Goal: Task Accomplishment & Management: Manage account settings

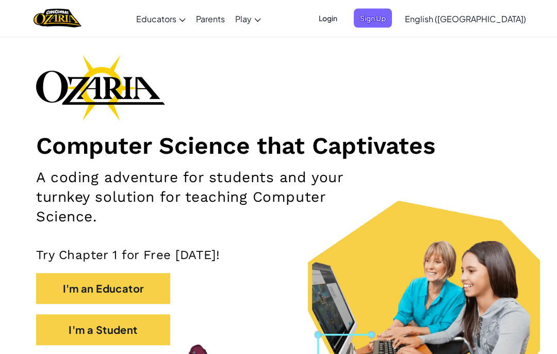
scroll to position [34, 0]
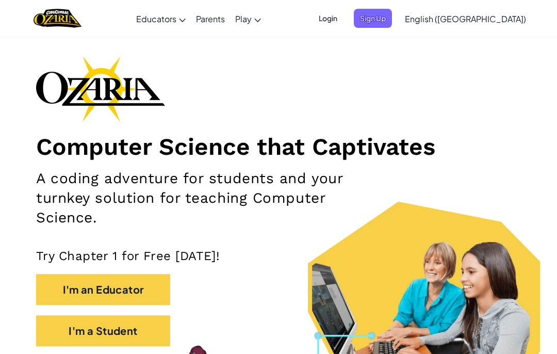
click at [344, 18] on span "Login" at bounding box center [328, 18] width 31 height 19
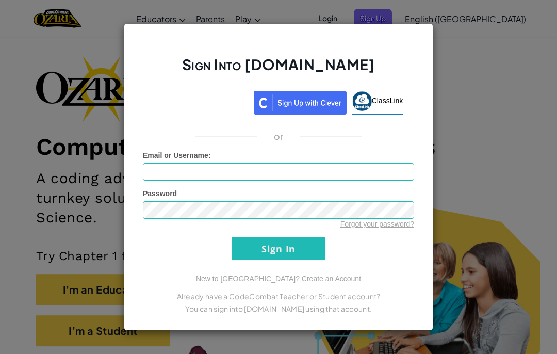
click at [555, 26] on div "Sign Into [DOMAIN_NAME] ClassLink or Unknown Error Email or Username : Password…" at bounding box center [278, 177] width 557 height 354
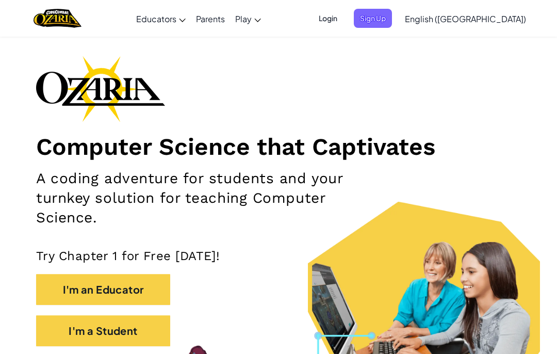
click at [535, 22] on div "Toggle navigation Educators Create Free Account School & District Solutions Tea…" at bounding box center [278, 18] width 562 height 37
click at [369, 77] on div "Computer Science that Captivates A coding adventure for students and your turnk…" at bounding box center [278, 206] width 485 height 301
click at [344, 18] on span "Login" at bounding box center [328, 18] width 31 height 19
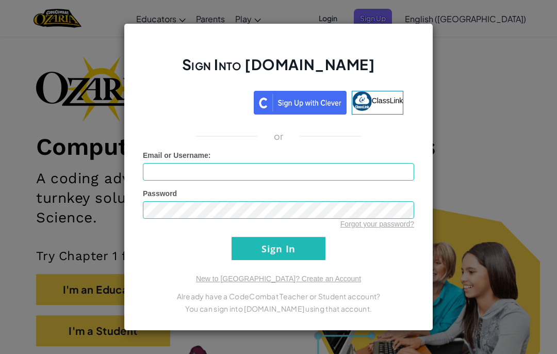
click at [201, 112] on div "Sign in with Google. Opens in new tab" at bounding box center [201, 101] width 95 height 23
